Goal: Task Accomplishment & Management: Manage account settings

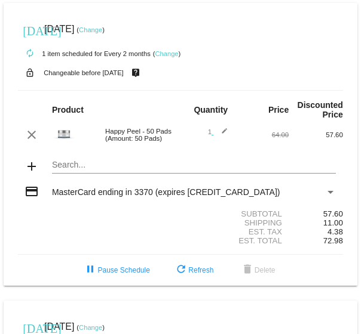
click at [102, 29] on link "Change" at bounding box center [90, 29] width 23 height 7
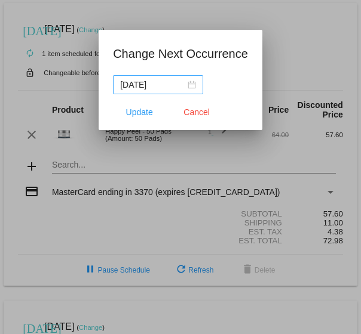
click at [185, 84] on div "[DATE]" at bounding box center [158, 84] width 76 height 13
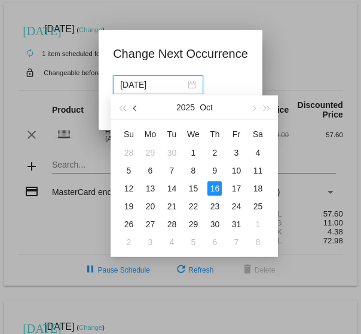
click at [133, 109] on button "button" at bounding box center [135, 108] width 13 height 24
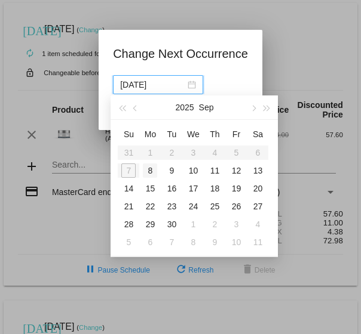
click at [149, 170] on div "8" at bounding box center [150, 171] width 14 height 14
type input "[DATE]"
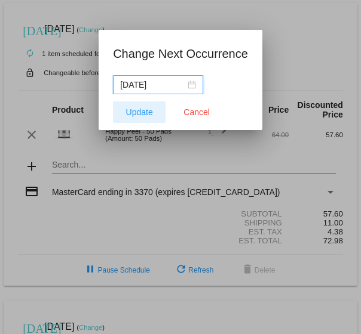
click at [142, 111] on span "Update" at bounding box center [139, 113] width 27 height 10
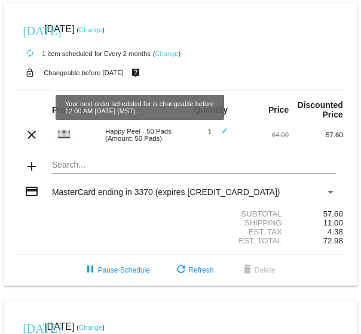
click at [109, 25] on div "[DATE] [DATE] ( Change )" at bounding box center [180, 29] width 325 height 24
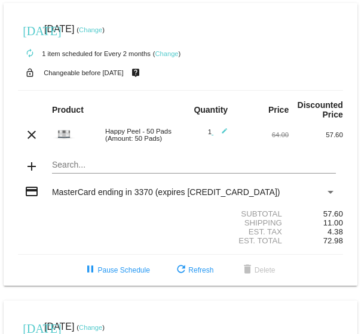
click at [102, 30] on link "Change" at bounding box center [90, 29] width 23 height 7
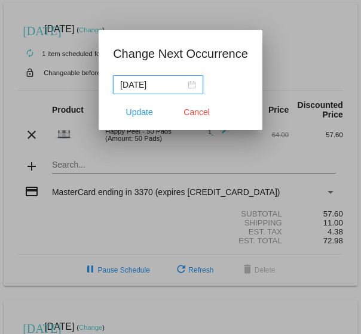
click at [187, 84] on div "[DATE]" at bounding box center [158, 84] width 76 height 13
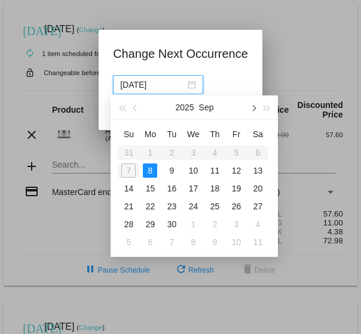
click at [253, 107] on span "button" at bounding box center [253, 109] width 6 height 6
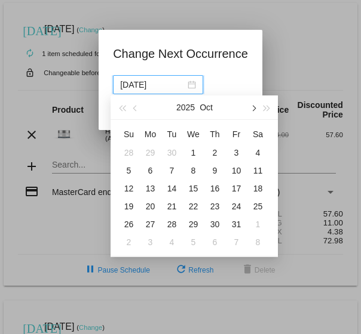
click at [253, 108] on span "button" at bounding box center [253, 109] width 6 height 6
click at [150, 205] on div "17" at bounding box center [150, 206] width 14 height 14
type input "[DATE]"
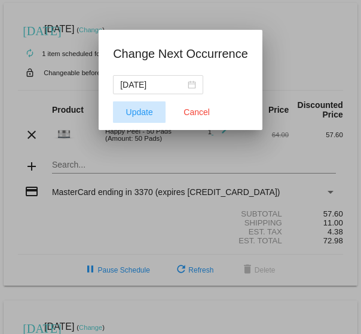
click at [135, 116] on span "Update" at bounding box center [139, 113] width 27 height 10
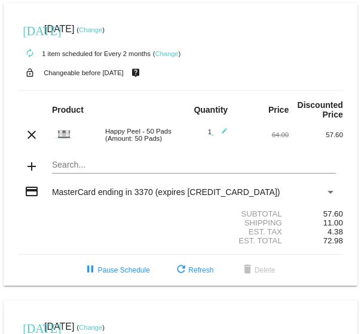
click at [74, 331] on span "[DATE]" at bounding box center [59, 327] width 30 height 10
click at [36, 334] on mat-icon "[DATE]" at bounding box center [30, 328] width 14 height 14
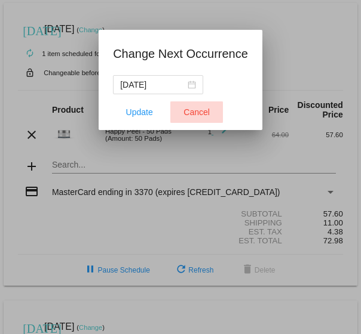
click at [194, 112] on span "Cancel" at bounding box center [196, 113] width 26 height 10
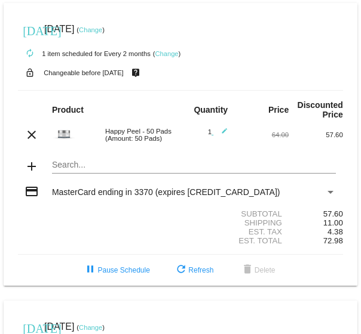
click at [60, 326] on span "[DATE]" at bounding box center [59, 327] width 30 height 10
click at [102, 328] on link "Change" at bounding box center [90, 327] width 23 height 7
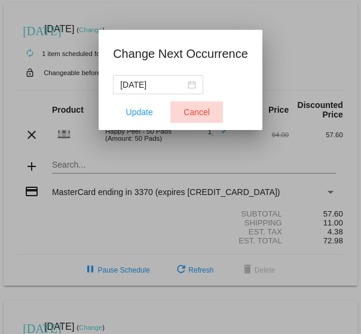
click at [195, 116] on span "Cancel" at bounding box center [196, 113] width 26 height 10
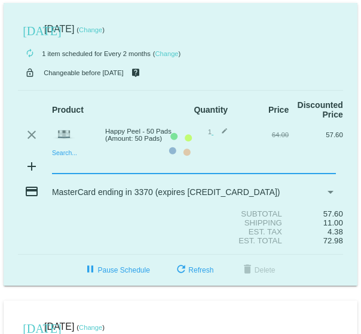
click at [72, 165] on mat-card "today Nov 17 2025 ( Change ) autorenew 1 item scheduled for Every 2 months ( Ch…" at bounding box center [181, 144] width 354 height 283
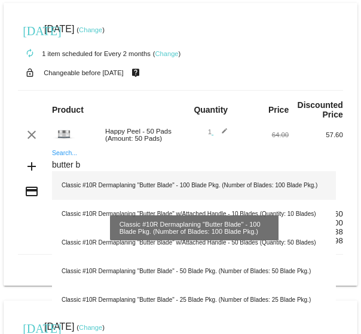
type input "butter b"
click at [108, 180] on div "Classic #10R Dermaplaning "Butter Blade" - 100 Blade Pkg. (Number of Blades: 10…" at bounding box center [194, 185] width 284 height 29
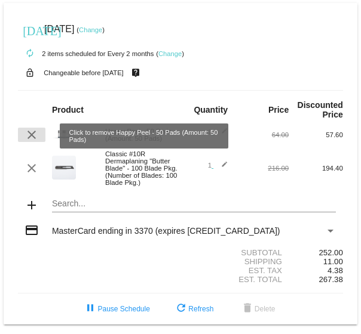
click at [30, 135] on mat-icon "clear" at bounding box center [31, 135] width 14 height 14
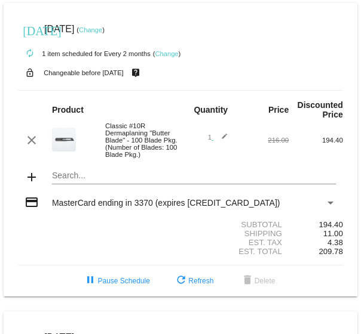
click at [102, 29] on link "Change" at bounding box center [90, 29] width 23 height 7
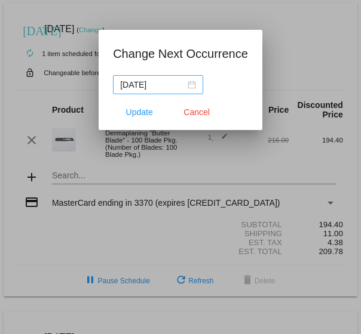
click at [186, 82] on div "[DATE]" at bounding box center [158, 84] width 76 height 13
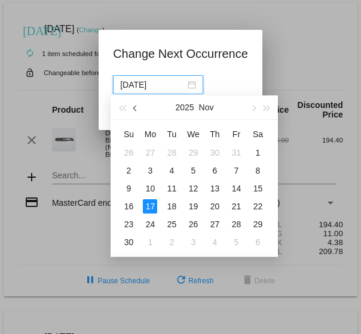
click at [136, 108] on span "button" at bounding box center [136, 109] width 6 height 6
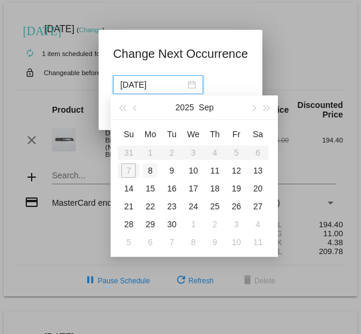
click at [149, 176] on div "8" at bounding box center [150, 171] width 14 height 14
type input "[DATE]"
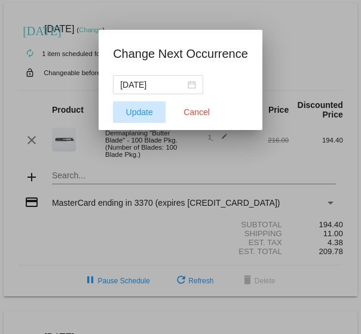
click at [142, 115] on span "Update" at bounding box center [139, 113] width 27 height 10
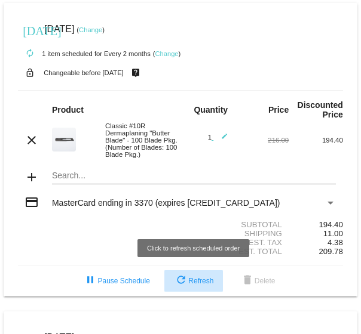
click at [206, 287] on button "refresh Refresh" at bounding box center [193, 282] width 59 height 22
